Goal: Check status: Check status

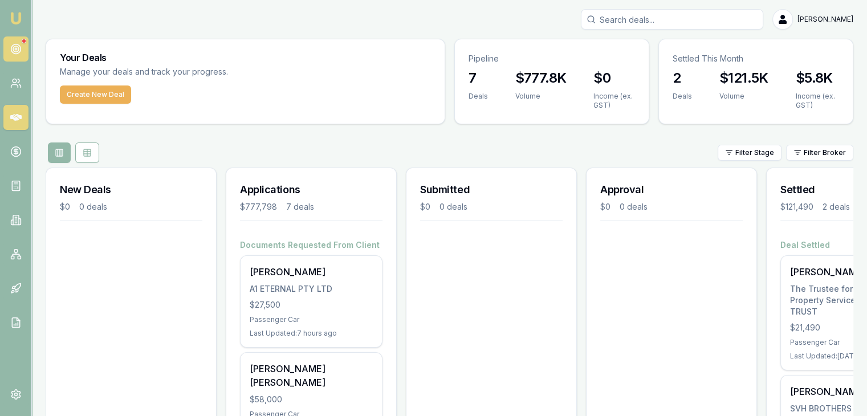
click at [22, 46] on link at bounding box center [15, 48] width 25 height 25
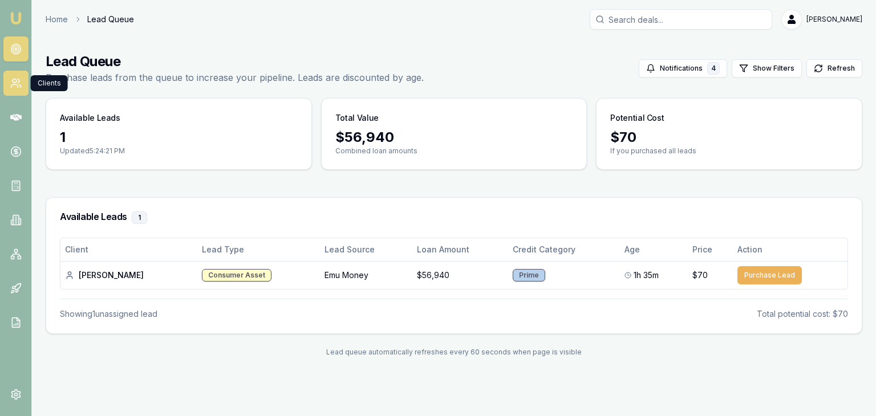
click at [22, 87] on link at bounding box center [15, 83] width 25 height 25
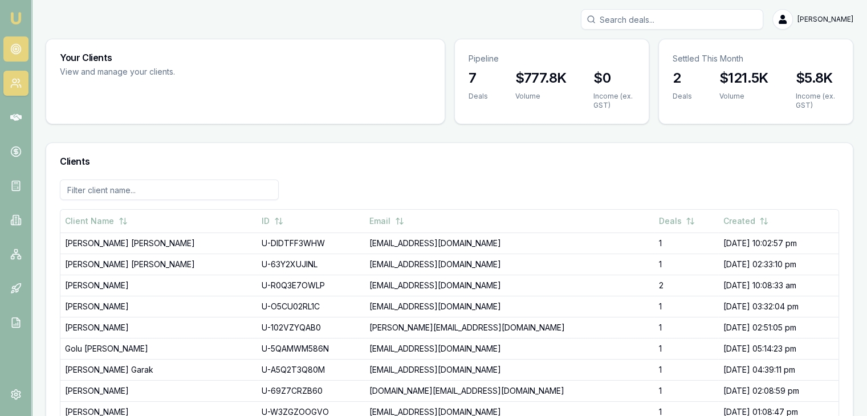
click at [14, 46] on circle at bounding box center [16, 49] width 6 height 6
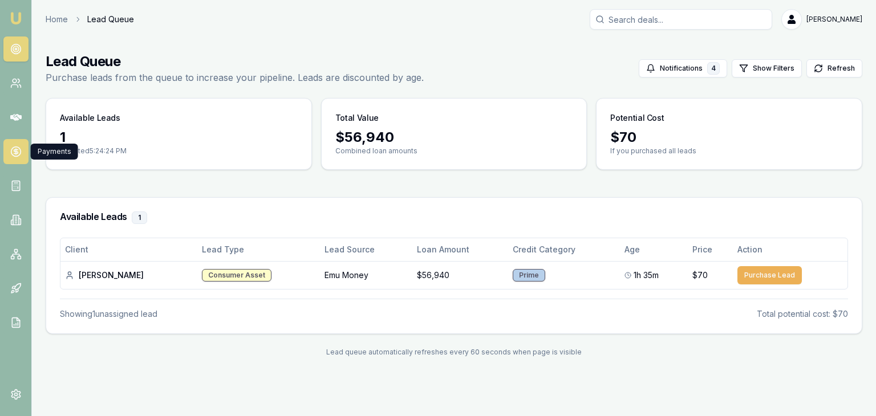
click at [17, 152] on icon at bounding box center [16, 152] width 4 height 4
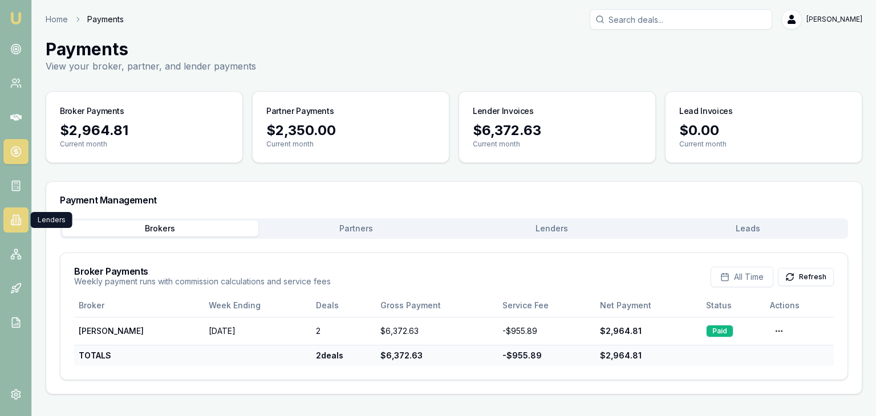
click at [18, 222] on icon at bounding box center [16, 221] width 6 height 10
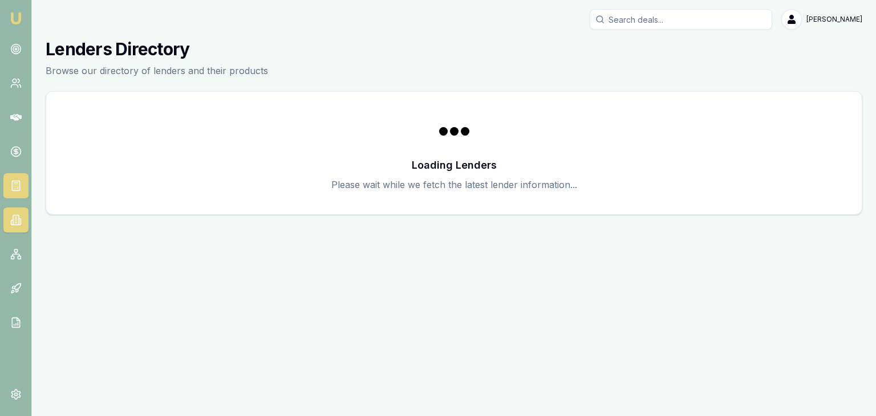
click at [16, 185] on icon at bounding box center [15, 185] width 11 height 11
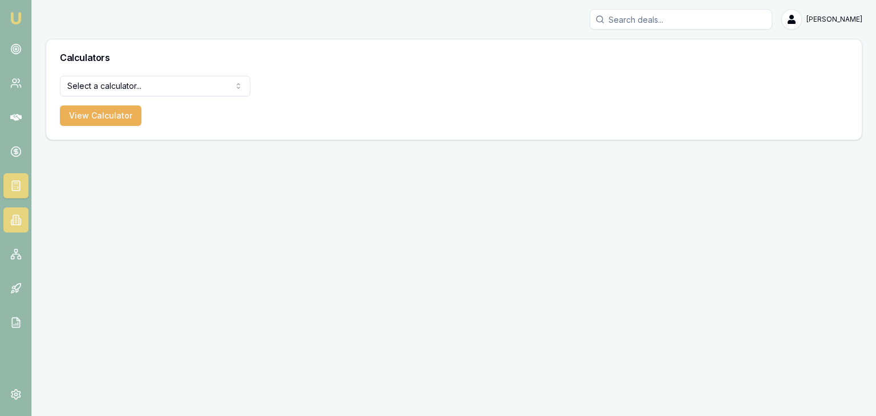
click at [16, 218] on icon at bounding box center [15, 219] width 11 height 11
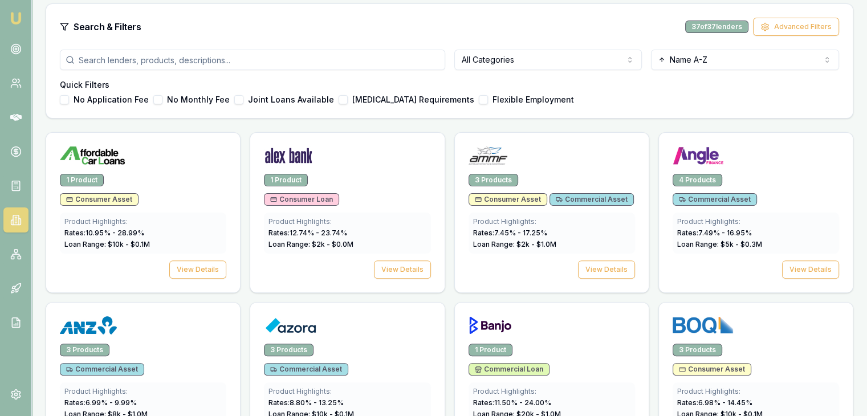
scroll to position [114, 0]
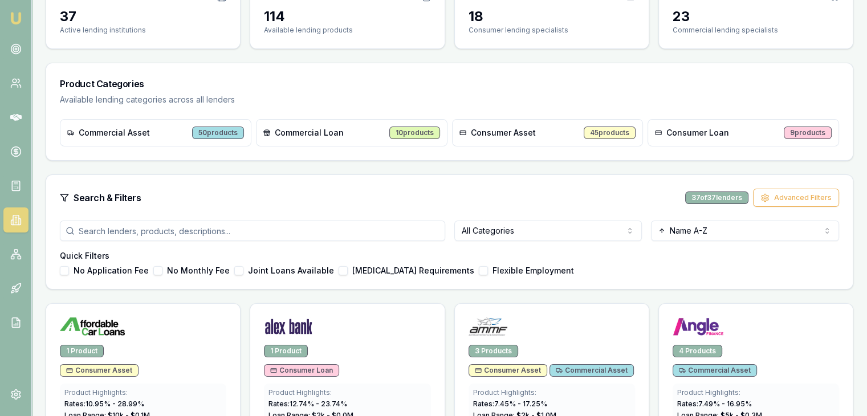
click at [123, 227] on input "search" at bounding box center [252, 231] width 385 height 21
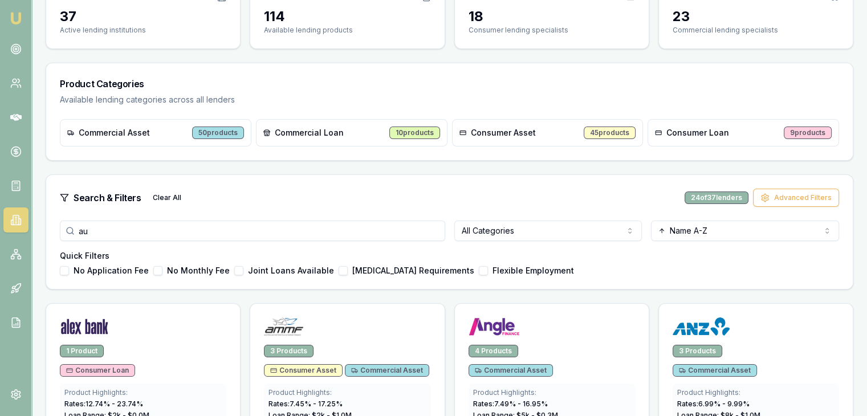
type input "a"
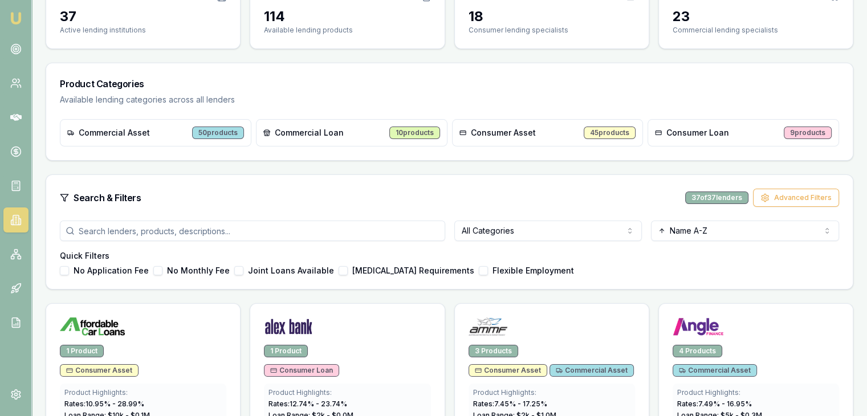
click at [217, 132] on div "50 products" at bounding box center [218, 133] width 52 height 13
drag, startPoint x: 112, startPoint y: 132, endPoint x: 159, endPoint y: 133, distance: 46.8
click at [125, 133] on span "Commercial Asset" at bounding box center [114, 132] width 71 height 11
click at [212, 127] on div "50 products" at bounding box center [218, 133] width 52 height 13
click at [212, 128] on div "50 products" at bounding box center [218, 133] width 52 height 13
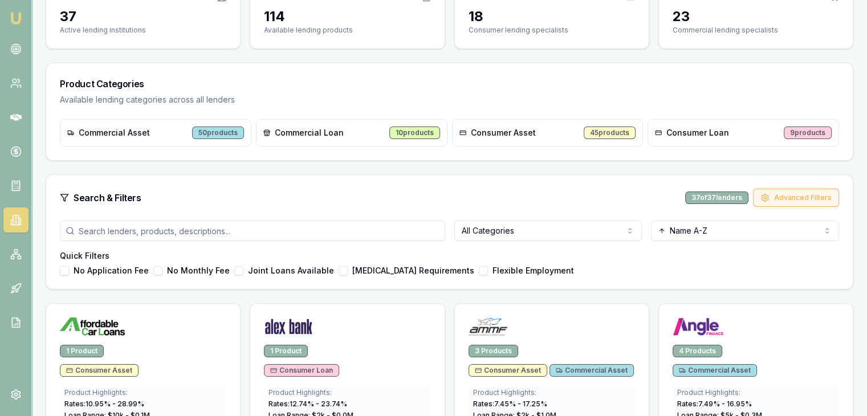
click at [775, 202] on button "Advanced Filters" at bounding box center [796, 198] width 86 height 18
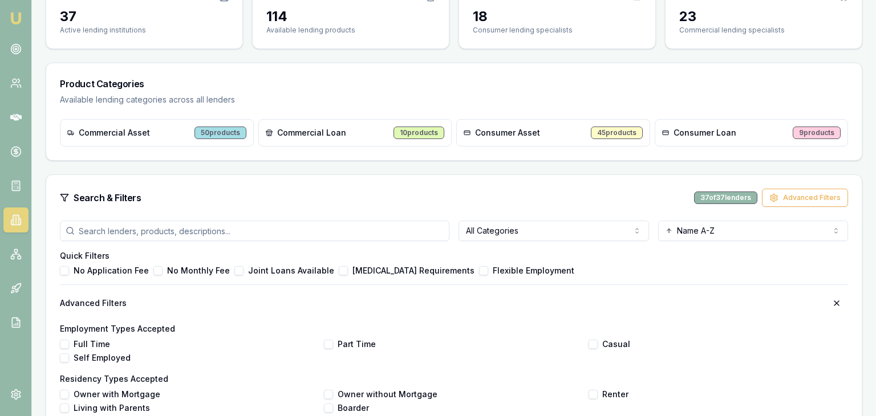
click at [579, 231] on html "Emu Broker Pinkesh Patel Toggle Menu Lenders Directory Browse our directory of …" at bounding box center [438, 94] width 876 height 416
click at [345, 201] on div "Search & Filters Clear All 17 of 37 lenders Advanced Filters" at bounding box center [450, 198] width 780 height 18
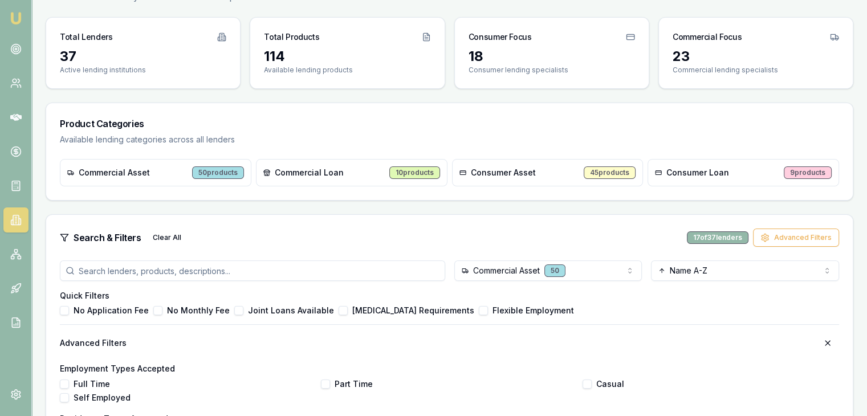
scroll to position [123, 0]
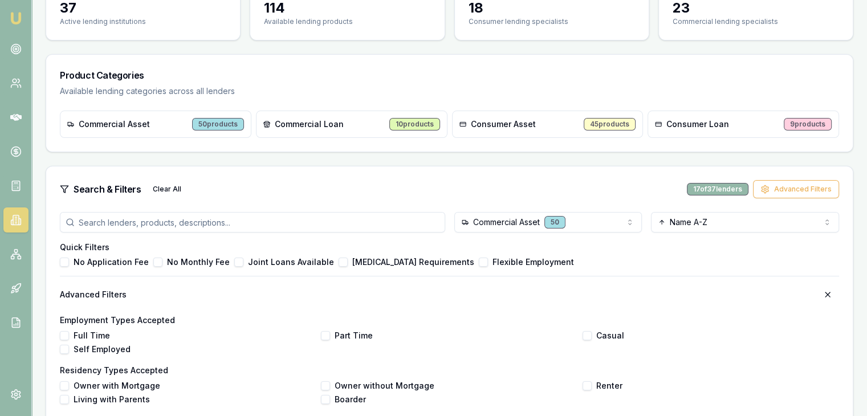
click at [164, 228] on input "search" at bounding box center [252, 222] width 385 height 21
click at [412, 123] on div "10 products" at bounding box center [414, 124] width 51 height 13
drag, startPoint x: 770, startPoint y: 123, endPoint x: 815, endPoint y: 118, distance: 45.9
click at [797, 119] on div "Consumer Loan 9 products" at bounding box center [744, 124] width 192 height 27
click at [815, 118] on div "9 products" at bounding box center [808, 124] width 48 height 13
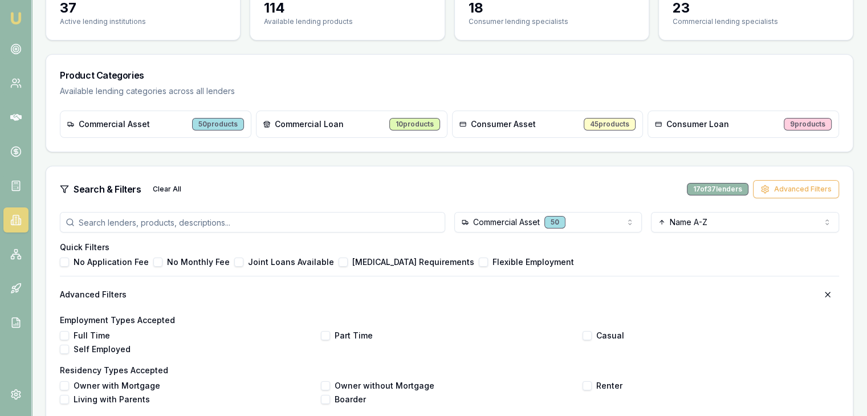
click at [478, 126] on span "Consumer Asset" at bounding box center [503, 124] width 65 height 11
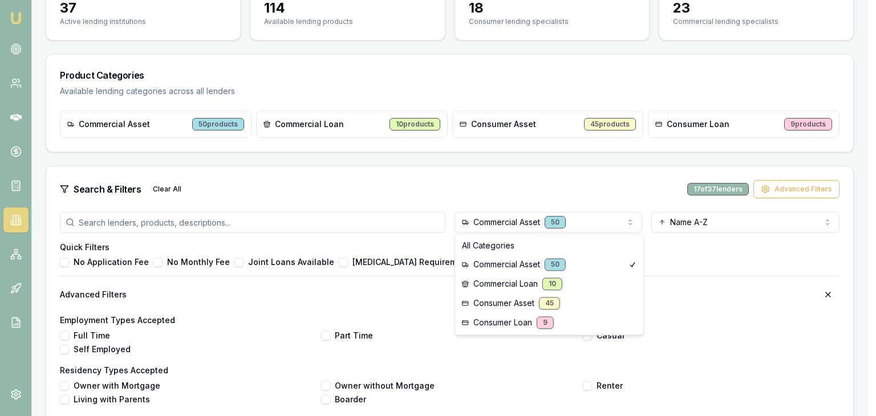
click at [527, 219] on html "Emu Broker Pinkesh Patel Toggle Menu Lenders Directory Browse our directory of …" at bounding box center [438, 85] width 876 height 416
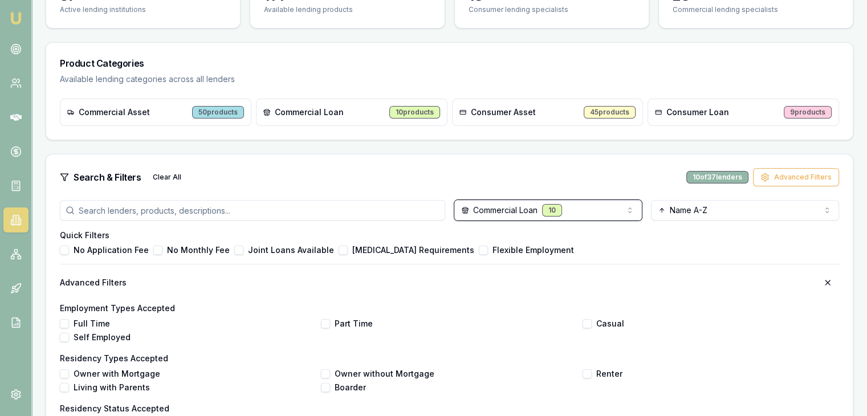
scroll to position [69, 0]
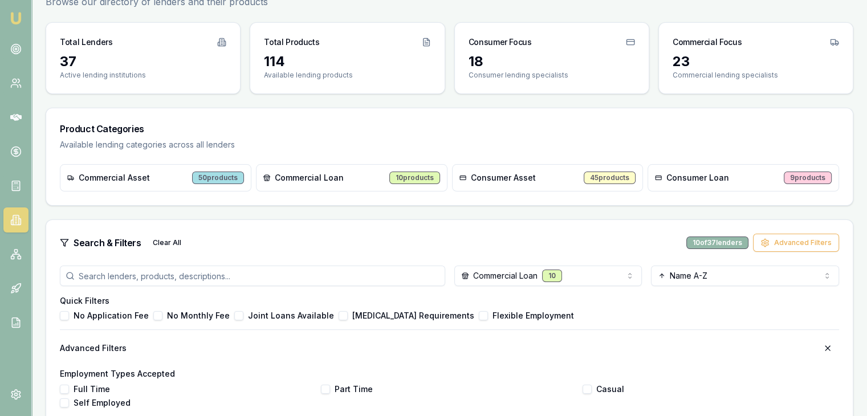
click at [16, 19] on img at bounding box center [16, 18] width 14 height 14
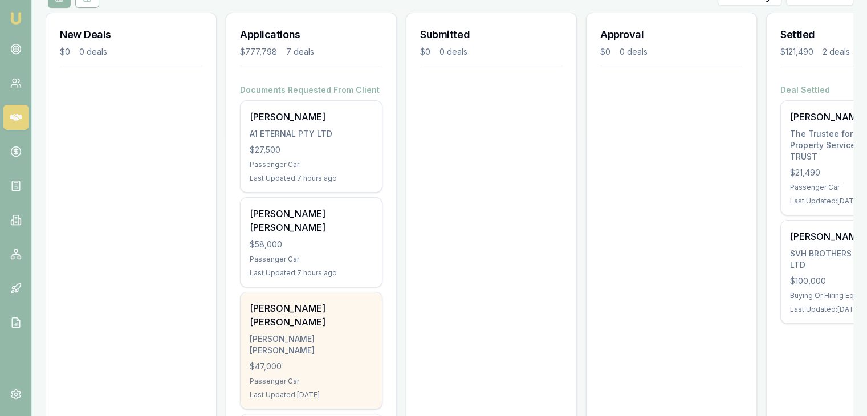
scroll to position [109, 0]
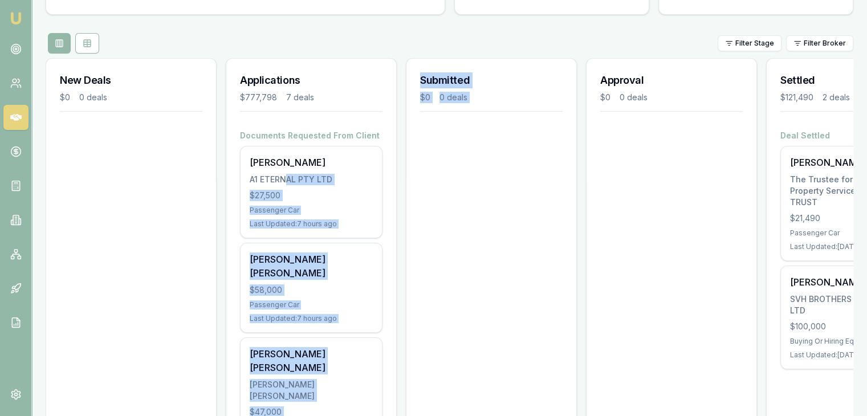
drag, startPoint x: 285, startPoint y: 173, endPoint x: 442, endPoint y: 178, distance: 156.9
drag, startPoint x: 327, startPoint y: 190, endPoint x: 506, endPoint y: 186, distance: 178.5
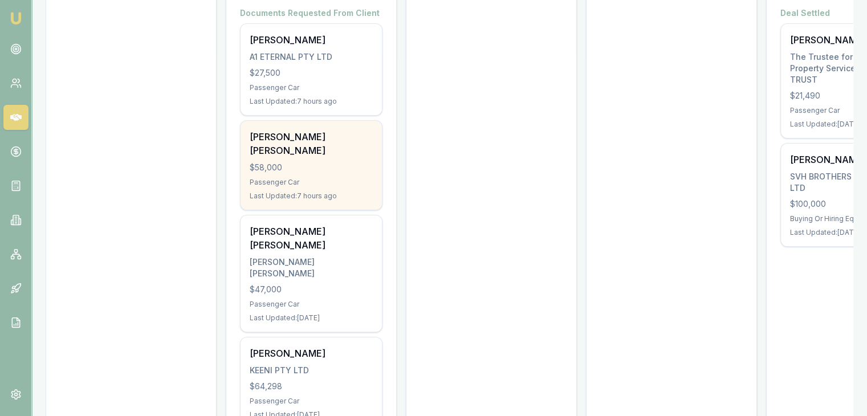
scroll to position [167, 0]
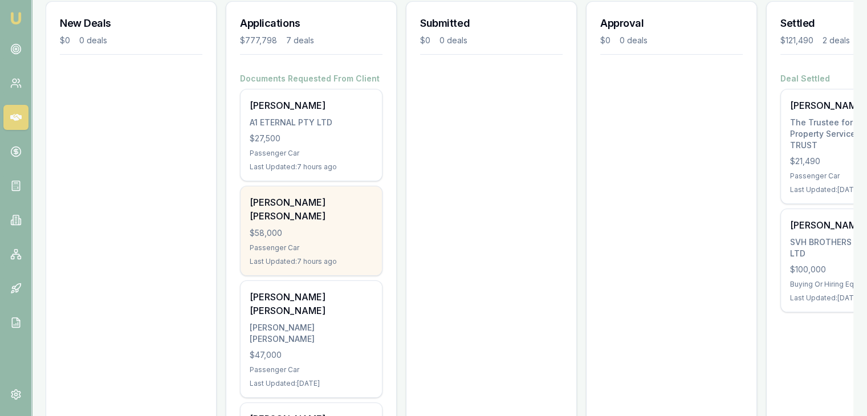
click at [314, 204] on div "[PERSON_NAME] [PERSON_NAME]" at bounding box center [311, 209] width 123 height 27
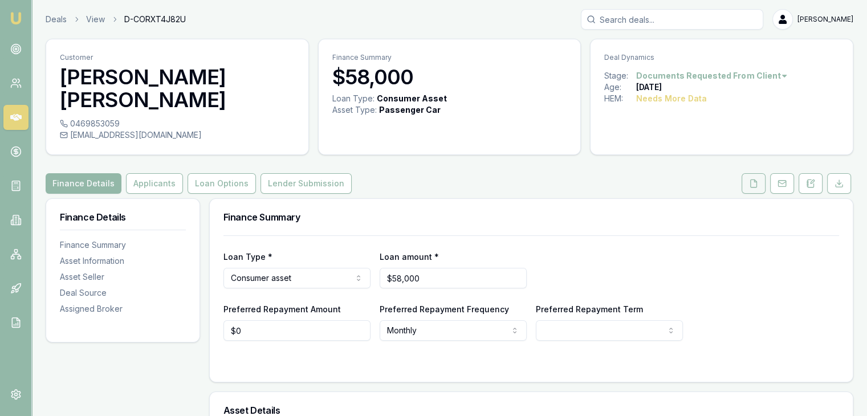
click at [754, 179] on icon at bounding box center [753, 183] width 9 height 9
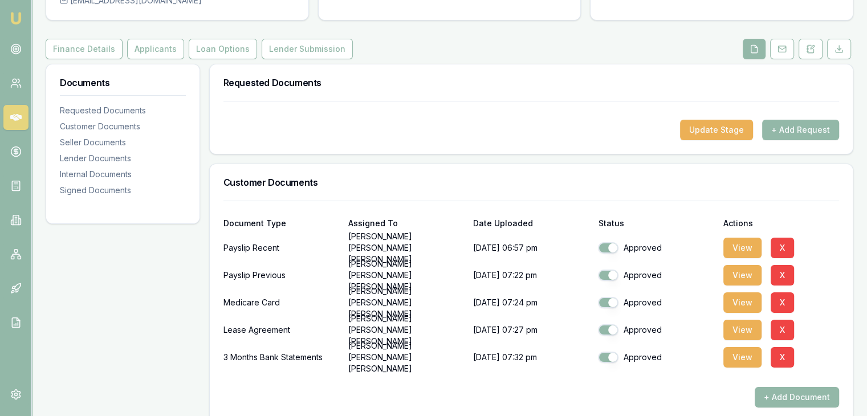
scroll to position [171, 0]
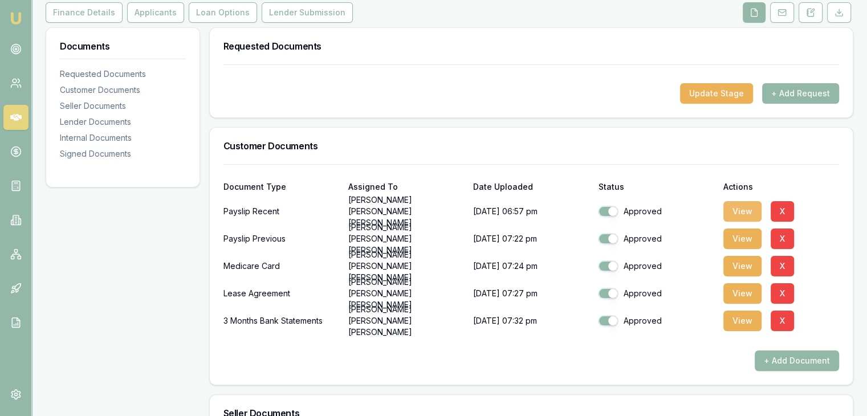
click at [735, 201] on button "View" at bounding box center [743, 211] width 38 height 21
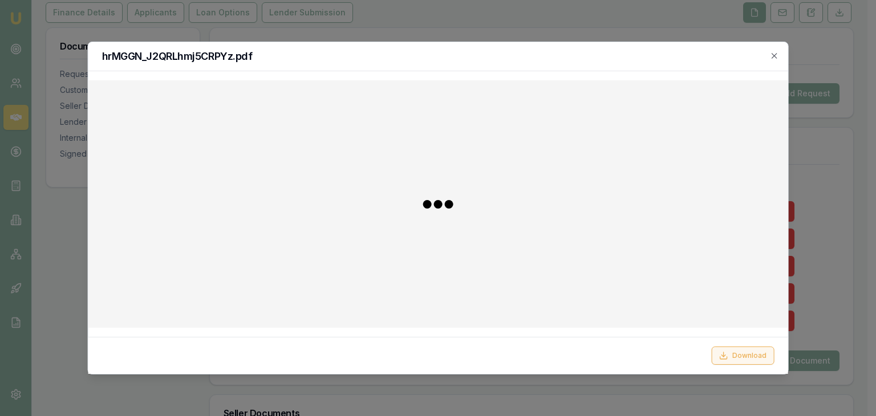
click at [730, 354] on button "Download" at bounding box center [742, 356] width 63 height 18
click at [771, 57] on icon "button" at bounding box center [773, 55] width 9 height 9
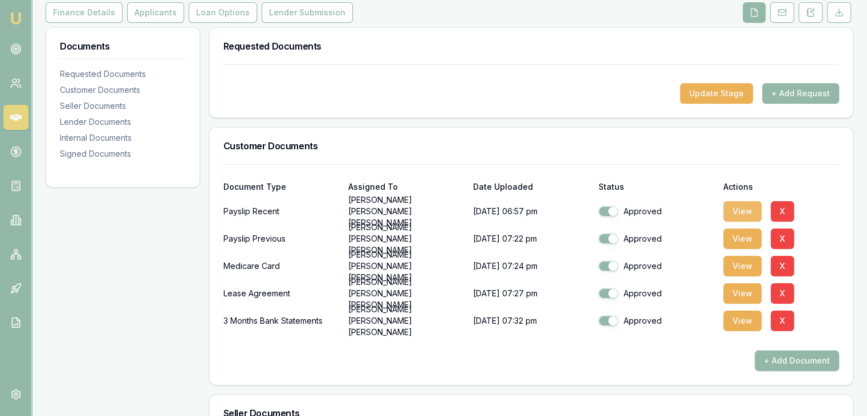
click at [733, 201] on button "View" at bounding box center [743, 211] width 38 height 21
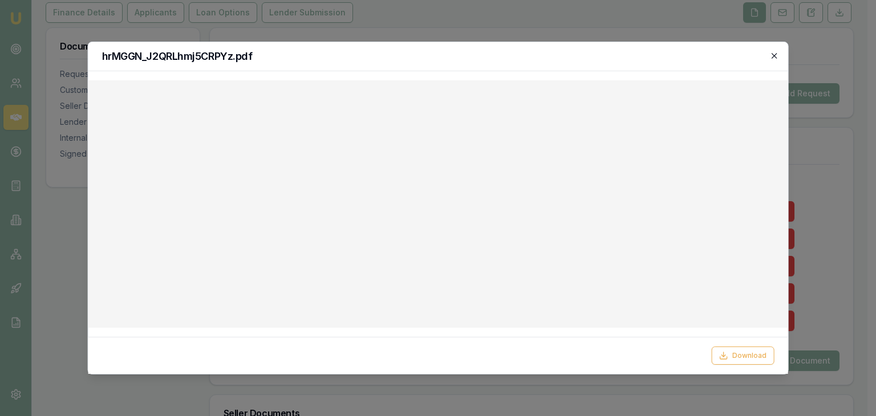
click at [774, 55] on icon "button" at bounding box center [774, 55] width 5 height 5
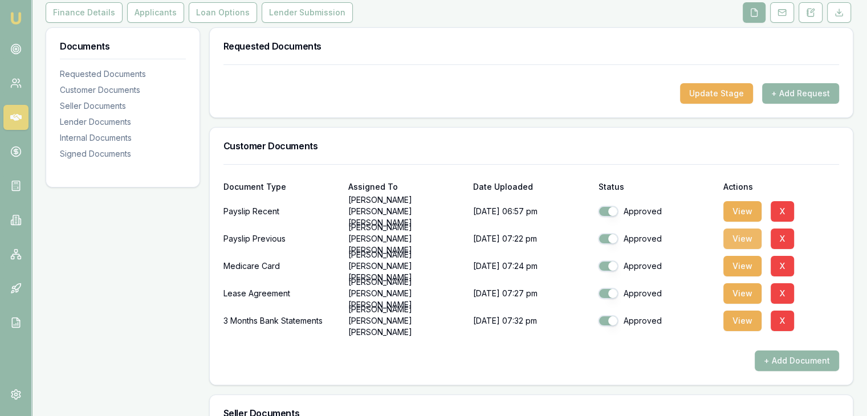
click at [735, 229] on button "View" at bounding box center [743, 239] width 38 height 21
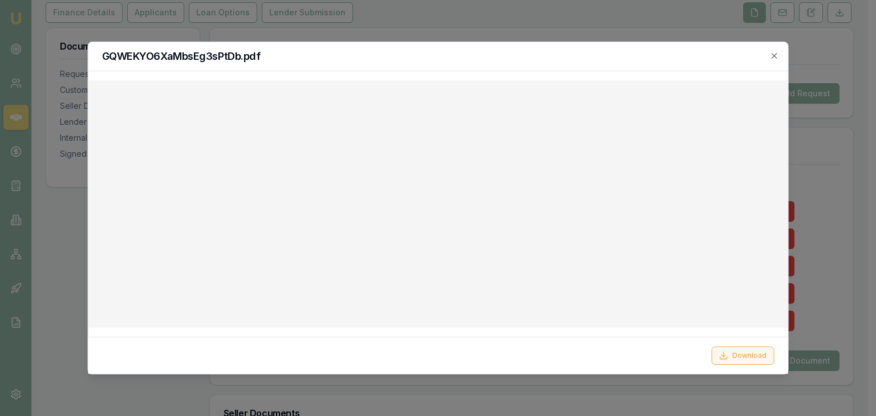
click at [724, 359] on icon at bounding box center [723, 358] width 7 height 2
click at [541, 58] on h2 "GQWEKYO6XaMbsEg3sPtDb.pdf" at bounding box center [438, 56] width 672 height 10
click at [773, 52] on icon "button" at bounding box center [773, 55] width 9 height 9
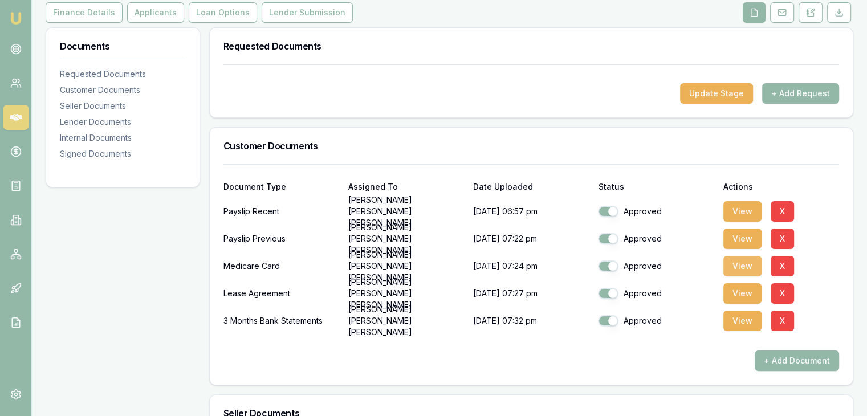
click at [737, 256] on button "View" at bounding box center [743, 266] width 38 height 21
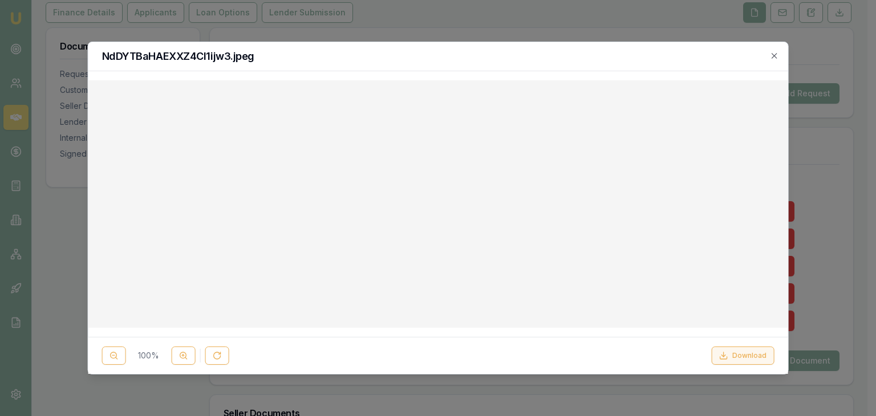
click at [730, 355] on button "Download" at bounding box center [742, 356] width 63 height 18
click at [776, 53] on icon "button" at bounding box center [773, 55] width 9 height 9
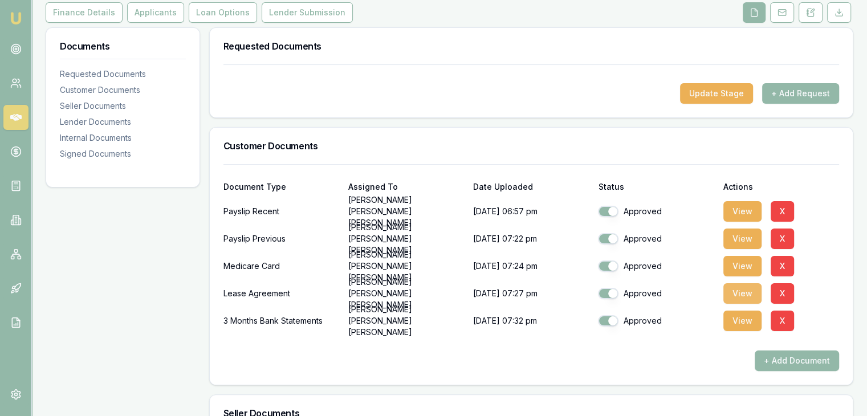
click at [732, 283] on button "View" at bounding box center [743, 293] width 38 height 21
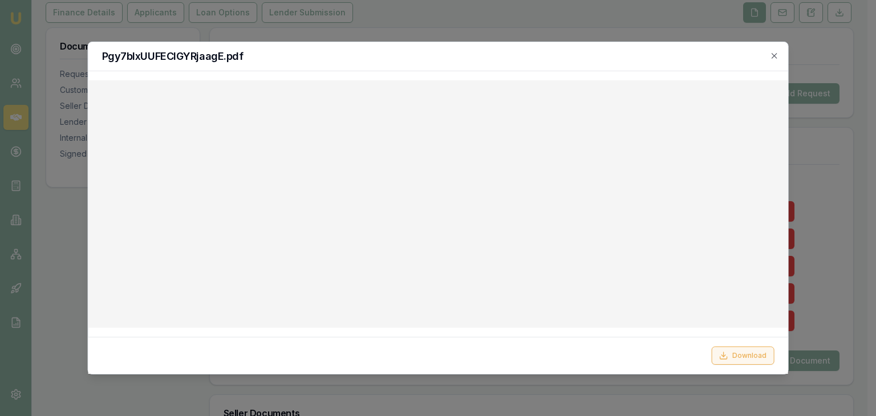
click at [727, 357] on icon at bounding box center [723, 358] width 7 height 2
click at [513, 52] on h2 "Pgy7bIxUUFEClGYRjaagE.pdf" at bounding box center [438, 56] width 672 height 10
click at [769, 54] on h2 "Pgy7bIxUUFEClGYRjaagE.pdf" at bounding box center [438, 56] width 672 height 10
click at [773, 55] on icon "button" at bounding box center [774, 55] width 5 height 5
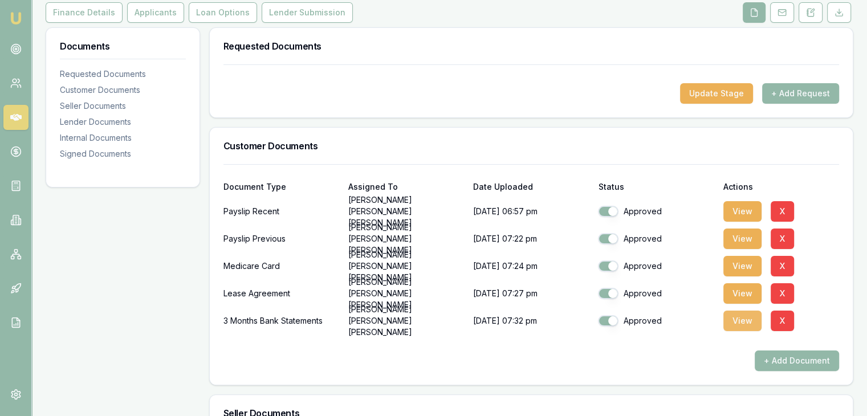
click at [733, 311] on button "View" at bounding box center [743, 321] width 38 height 21
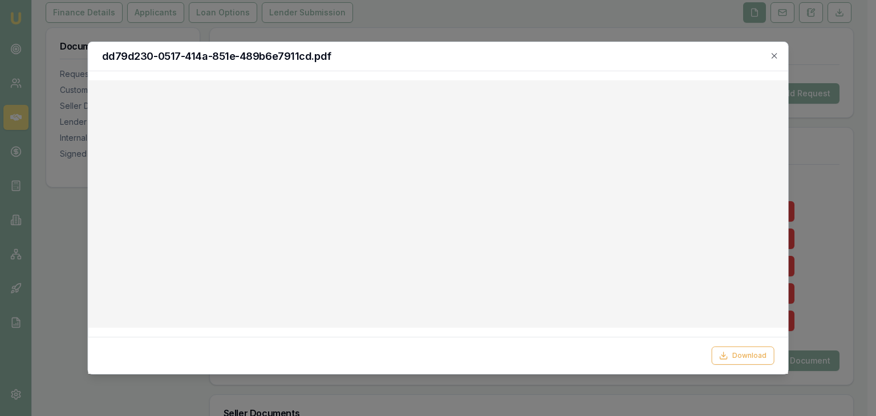
drag, startPoint x: 579, startPoint y: 54, endPoint x: 580, endPoint y: 60, distance: 5.8
click at [579, 58] on h2 "dd79d230-0517-414a-851e-489b6e7911cd.pdf" at bounding box center [438, 56] width 672 height 10
click at [779, 55] on div "dd79d230-0517-414a-851e-489b6e7911cd.pdf" at bounding box center [438, 56] width 700 height 29
click at [774, 55] on icon "button" at bounding box center [774, 55] width 5 height 5
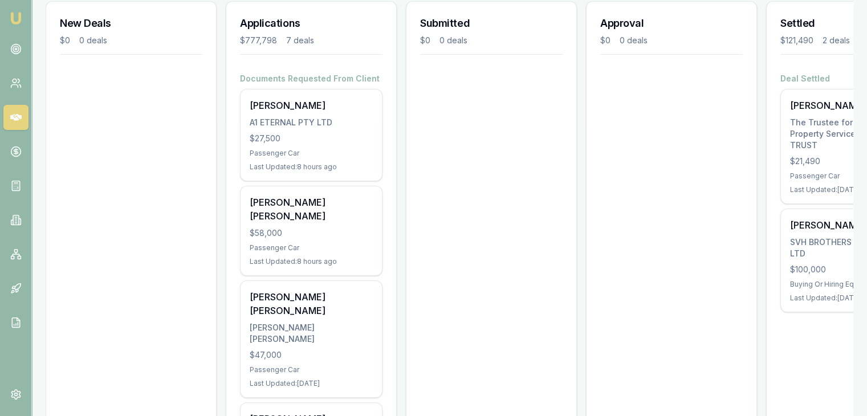
click at [297, 228] on div "$58,000" at bounding box center [311, 233] width 123 height 11
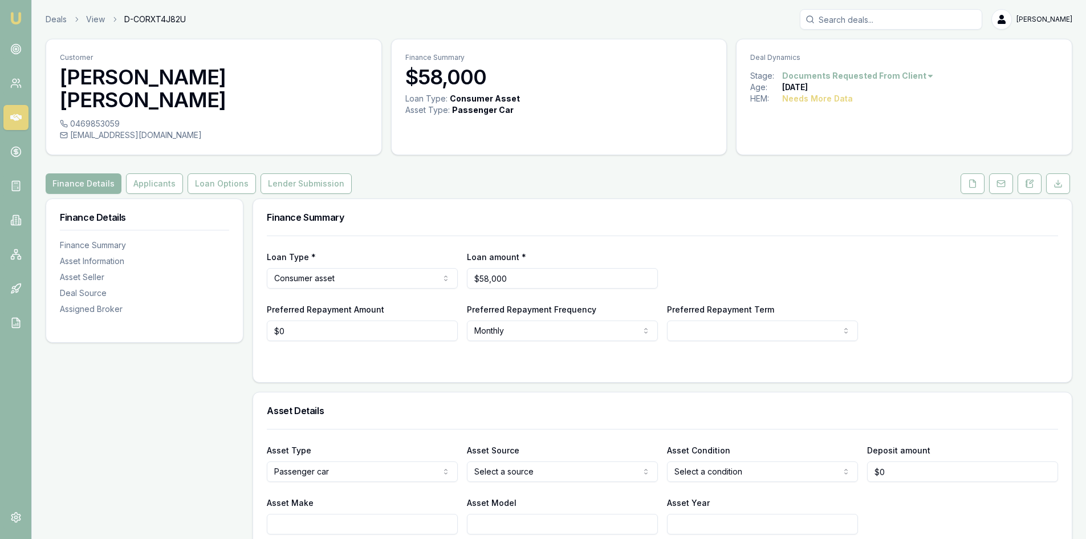
drag, startPoint x: 159, startPoint y: 160, endPoint x: 175, endPoint y: 190, distance: 34.2
click at [159, 173] on button "Applicants" at bounding box center [154, 183] width 57 height 21
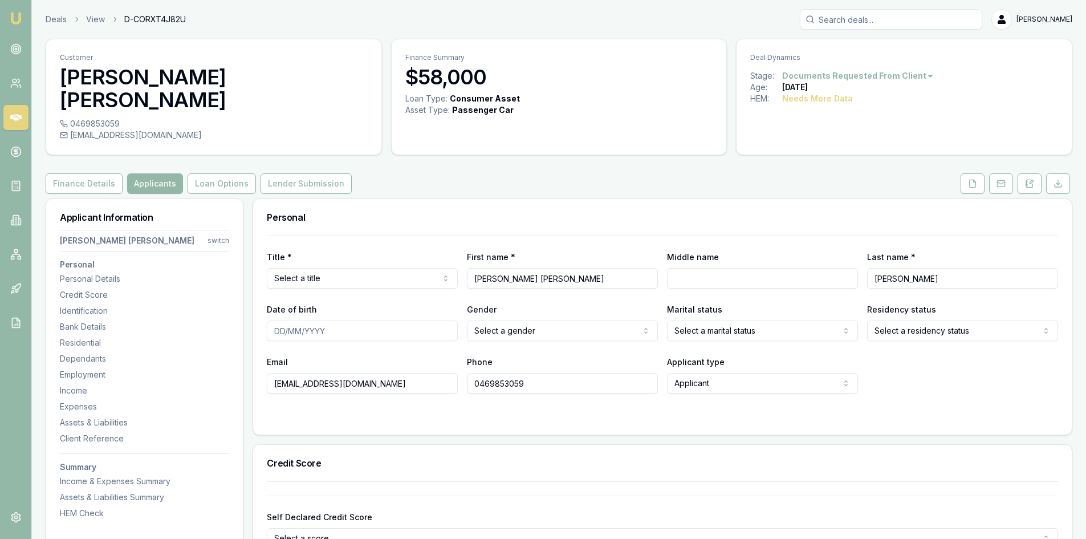
drag, startPoint x: 273, startPoint y: 359, endPoint x: 394, endPoint y: 360, distance: 120.9
click at [394, 373] on input "krinaumeshpatel@gmail.com" at bounding box center [362, 383] width 191 height 21
drag, startPoint x: 476, startPoint y: 358, endPoint x: 554, endPoint y: 358, distance: 78.1
click at [554, 373] on input "0469853059" at bounding box center [562, 383] width 191 height 21
click at [460, 412] on div at bounding box center [663, 416] width 792 height 9
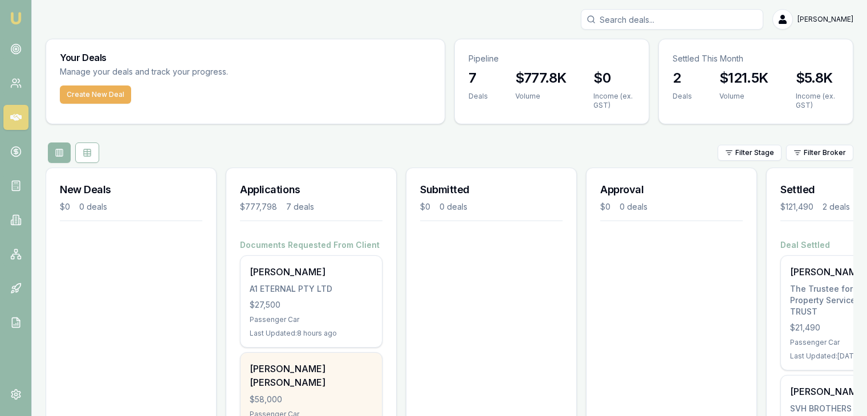
click at [293, 394] on div "$58,000" at bounding box center [311, 399] width 123 height 11
